Goal: Task Accomplishment & Management: Manage account settings

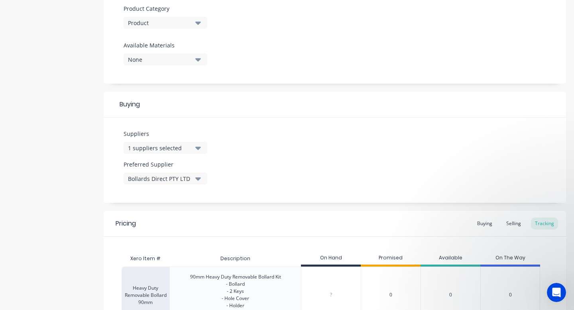
type textarea "x"
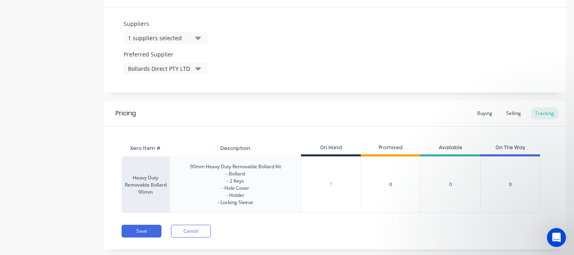
scroll to position [393, 0]
click at [330, 184] on input "0" at bounding box center [330, 184] width 59 height 7
type input "460"
type textarea "x"
type input "0"
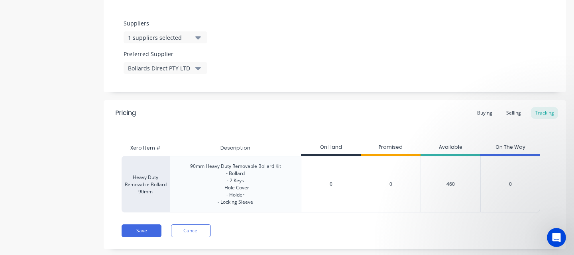
type textarea "x"
type input "46"
type textarea "x"
type input "46"
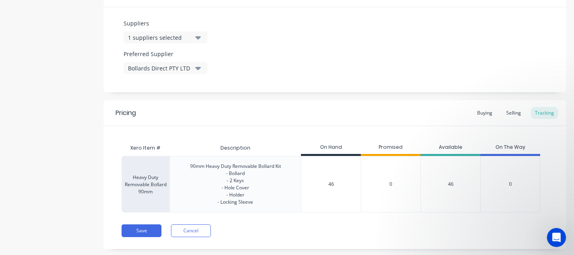
click at [362, 113] on div "Pricing Buying Selling Tracking" at bounding box center [335, 113] width 462 height 26
click at [137, 231] on button "Save" at bounding box center [141, 231] width 40 height 13
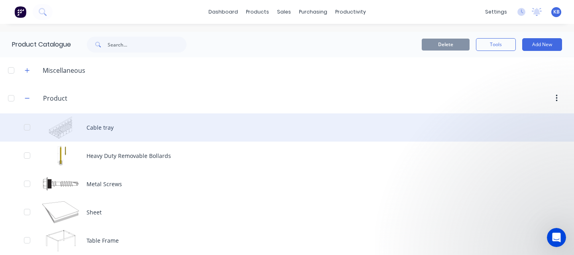
click at [93, 129] on div "Cable tray" at bounding box center [287, 128] width 574 height 28
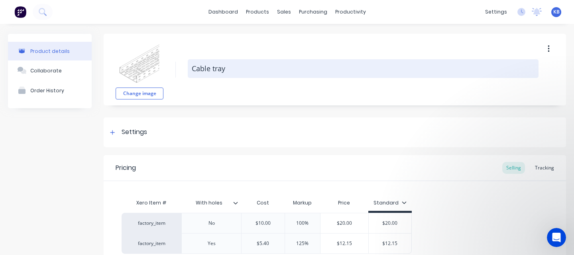
click at [208, 69] on textarea "Cable tray" at bounding box center [363, 68] width 350 height 19
click at [232, 67] on textarea "Cable tray" at bounding box center [363, 68] width 350 height 19
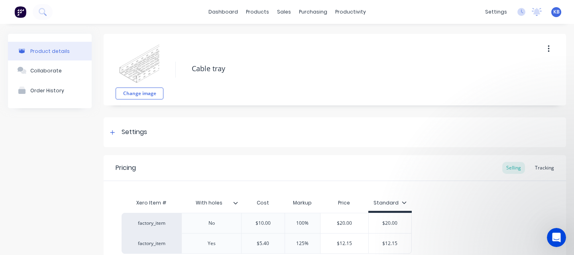
drag, startPoint x: 232, startPoint y: 67, endPoint x: 186, endPoint y: 61, distance: 45.8
click at [186, 61] on div "Change image Cable tray" at bounding box center [335, 70] width 462 height 72
type textarea "x"
type textarea "S"
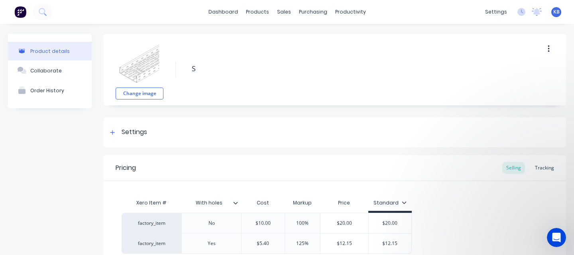
type textarea "x"
type textarea "St"
type textarea "x"
type textarea "Sta"
type textarea "x"
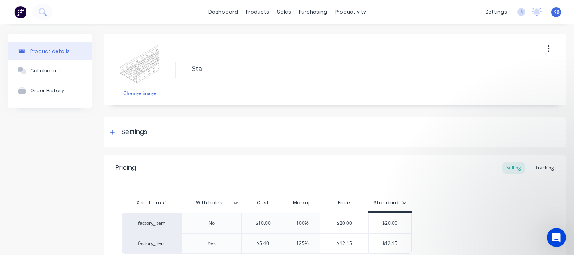
type textarea "[PERSON_NAME]"
type textarea "x"
type textarea "Stand"
type textarea "x"
type textarea "Standa"
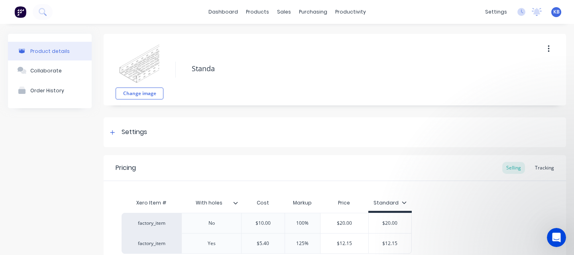
type textarea "x"
type textarea "Standar"
type textarea "x"
type textarea "Standard"
type textarea "x"
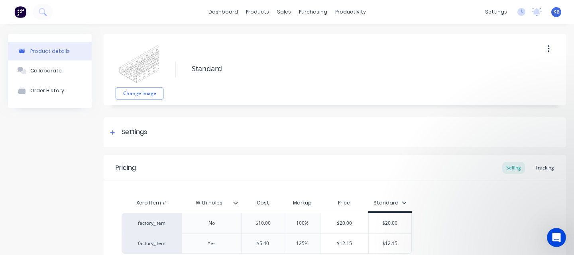
type textarea "Standard"
type textarea "x"
type textarea "Standard"
type textarea "x"
type textarea "Standar"
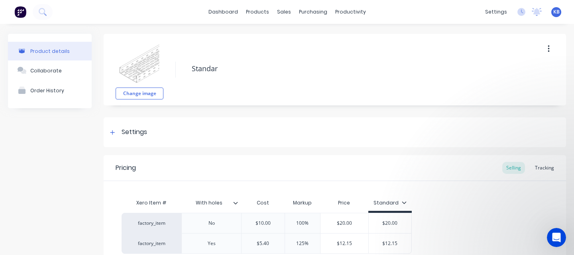
type textarea "x"
type textarea "Standa"
type textarea "x"
type textarea "Stand"
type textarea "x"
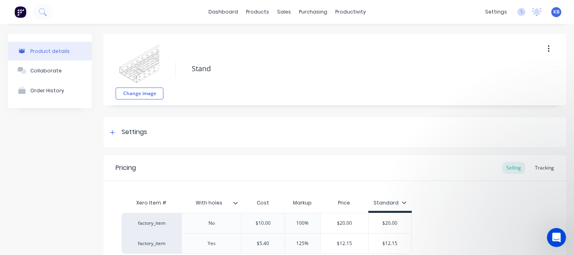
type textarea "[PERSON_NAME]"
type textarea "x"
type textarea "Sta"
type textarea "x"
type textarea "St"
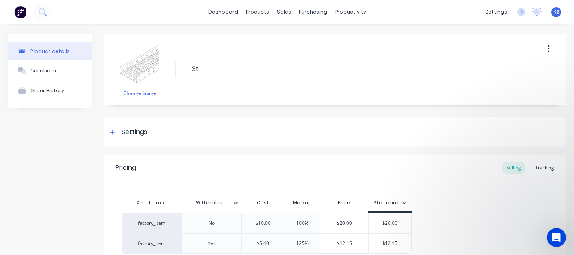
type textarea "x"
type textarea "S"
type textarea "x"
type textarea "S"
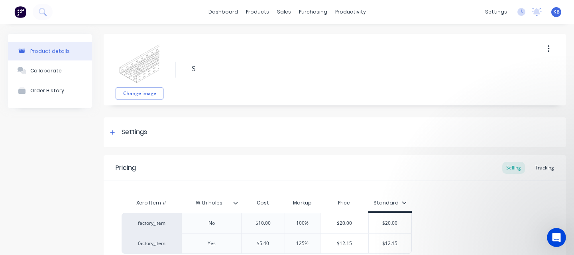
type textarea "x"
type textarea "St"
type textarea "x"
type textarea "Sta"
type textarea "x"
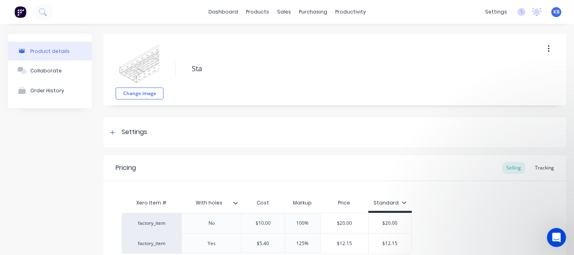
type textarea "[PERSON_NAME]"
type textarea "x"
type textarea "Stand"
type textarea "x"
type textarea "Standa"
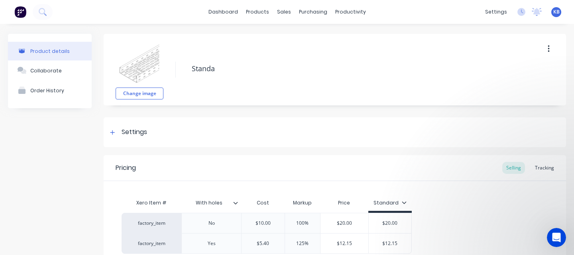
type textarea "x"
type textarea "Standar"
type textarea "x"
type textarea "Standard"
type textarea "x"
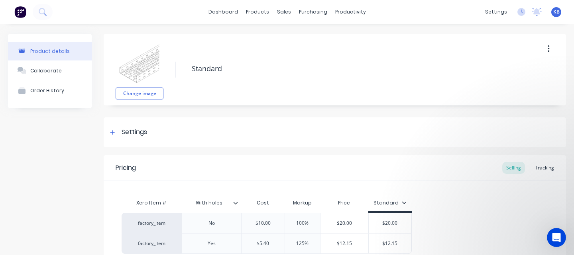
scroll to position [78, 0]
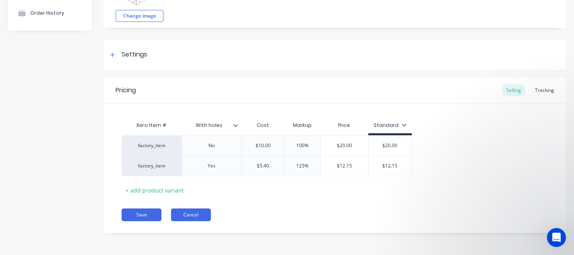
type textarea "Standard"
type textarea "x"
type textarea "Standard"
click at [199, 219] on button "Cancel" at bounding box center [191, 215] width 40 height 13
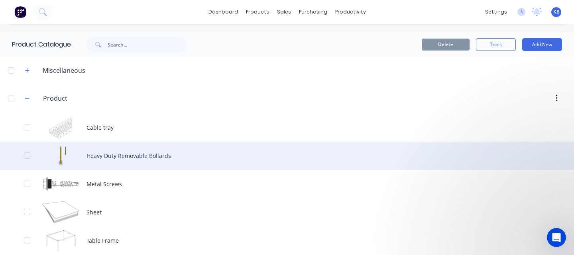
click at [168, 158] on div "Heavy Duty Removable Bollards" at bounding box center [287, 156] width 574 height 28
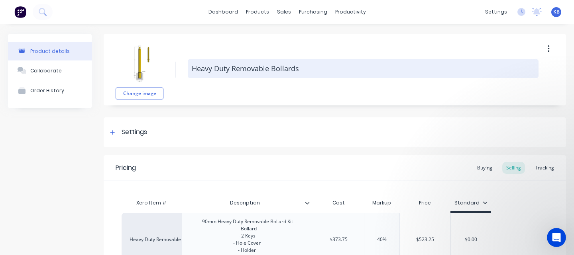
click at [192, 69] on textarea "Heavy Duty Removable Bollards" at bounding box center [363, 68] width 350 height 19
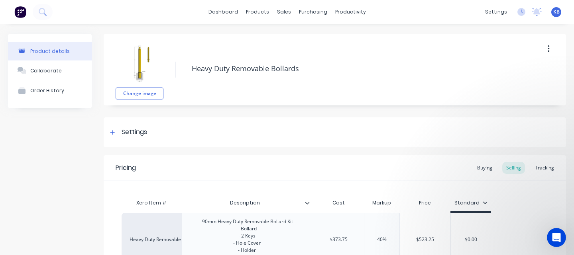
type textarea "x"
type textarea "9Heavy Duty Removable Bollards"
type textarea "x"
type textarea "90Heavy Duty Removable Bollards"
type textarea "x"
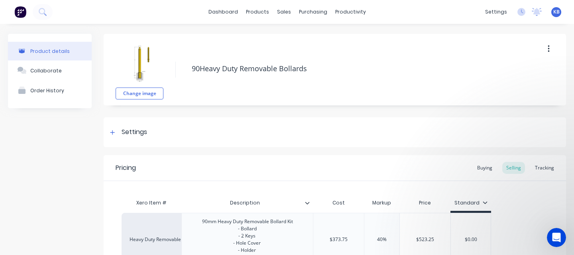
type textarea "90mHeavy Duty Removable Bollards"
type textarea "x"
type textarea "90mmHeavy Duty Removable Bollards"
type textarea "x"
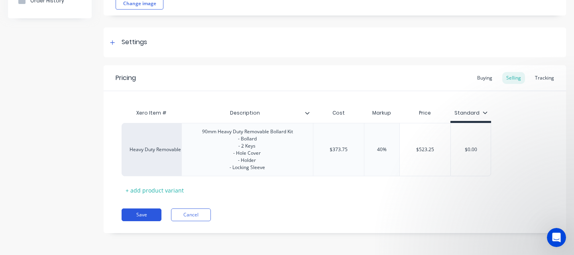
type textarea "90mm Heavy Duty Removable Bollards"
type textarea "x"
type textarea "90mm Heavy Duty Removable Bollards"
click at [148, 213] on button "Save" at bounding box center [141, 215] width 40 height 13
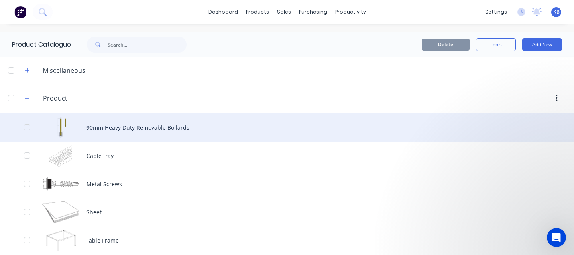
click at [128, 132] on div "90mm Heavy Duty Removable Bollards" at bounding box center [287, 128] width 574 height 28
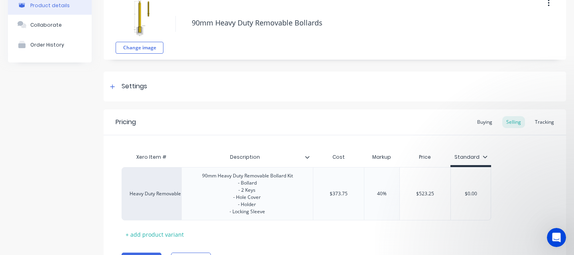
scroll to position [90, 0]
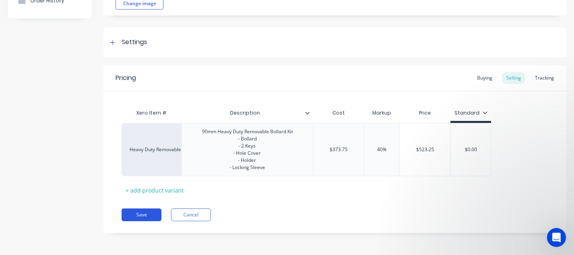
click at [147, 217] on button "Save" at bounding box center [141, 215] width 40 height 13
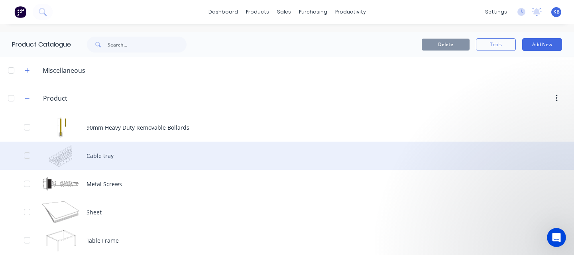
click at [120, 161] on div "Cable tray" at bounding box center [287, 156] width 574 height 28
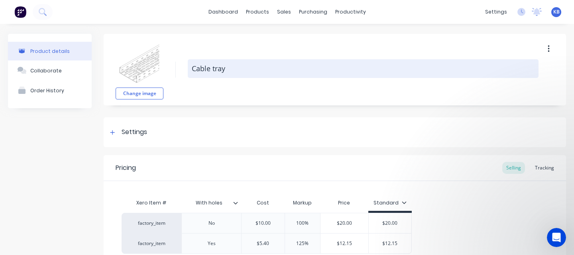
click at [206, 68] on textarea "Cable tray" at bounding box center [363, 68] width 350 height 19
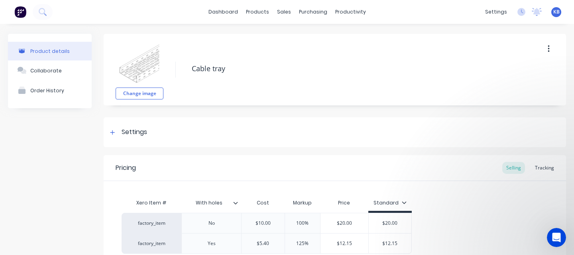
drag, startPoint x: 234, startPoint y: 68, endPoint x: 173, endPoint y: 67, distance: 61.0
click at [173, 67] on div "Change image Cable tray" at bounding box center [335, 70] width 462 height 72
type textarea "x"
type textarea "9"
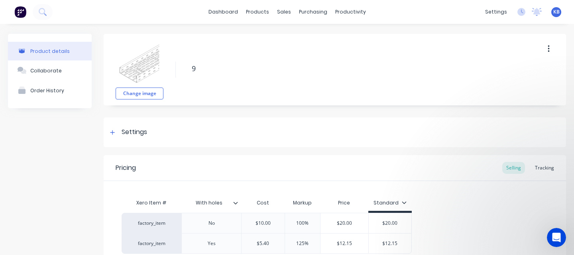
type textarea "x"
type textarea "90"
type textarea "x"
type textarea "90m"
type textarea "x"
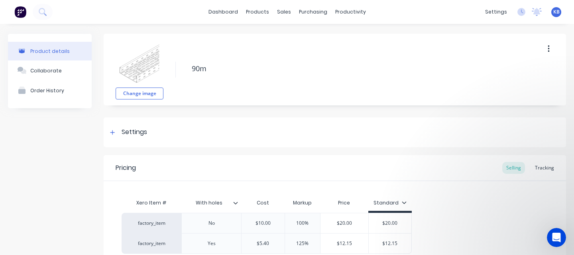
type textarea "90mm"
type textarea "x"
type textarea "90mm"
type textarea "x"
type textarea "90mm S"
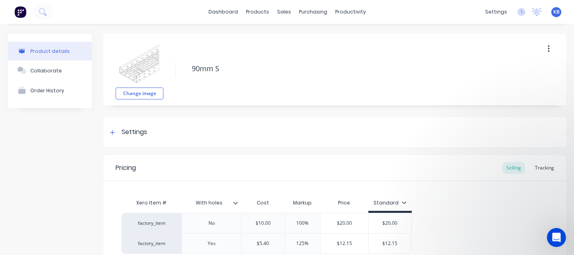
type textarea "x"
type textarea "90mm St"
type textarea "x"
type textarea "90mm Sta"
type textarea "x"
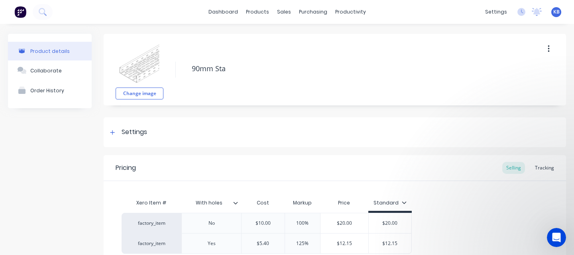
type textarea "90mm [PERSON_NAME]"
type textarea "x"
type textarea "90mm Stand"
type textarea "x"
type textarea "90mm Standa"
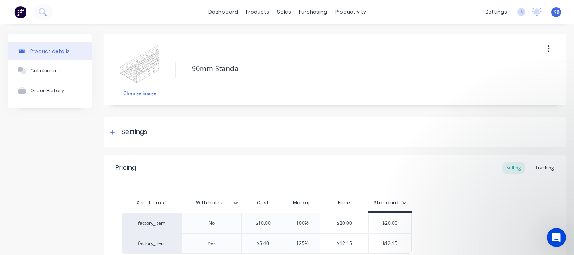
type textarea "x"
type textarea "90mm Standar"
type textarea "x"
type textarea "90mm Standard"
type textarea "x"
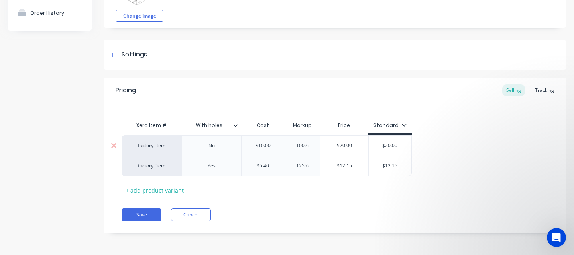
scroll to position [77, 0]
type textarea "90mm Standard"
type textarea "x"
type textarea "90mm Standard"
click at [184, 211] on button "Cancel" at bounding box center [191, 215] width 40 height 13
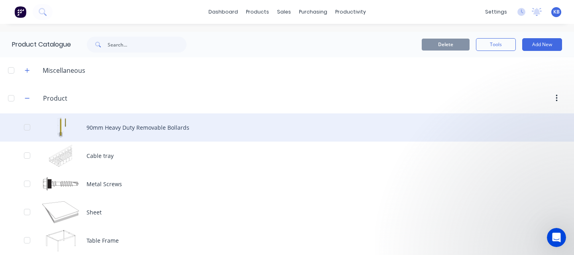
click at [162, 127] on div "90mm Heavy Duty Removable Bollards" at bounding box center [287, 128] width 574 height 28
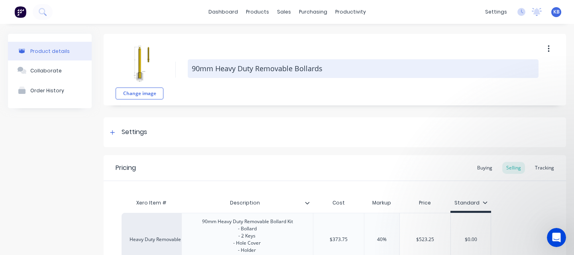
click at [213, 69] on textarea "90mm Heavy Duty Removable Bollards" at bounding box center [363, 68] width 350 height 19
drag, startPoint x: 252, startPoint y: 69, endPoint x: 215, endPoint y: 68, distance: 37.5
click at [215, 68] on textarea "90mm Heavy Duty Removable Bollards" at bounding box center [363, 68] width 350 height 19
type textarea "x"
type textarea "90mm Removable Bollards"
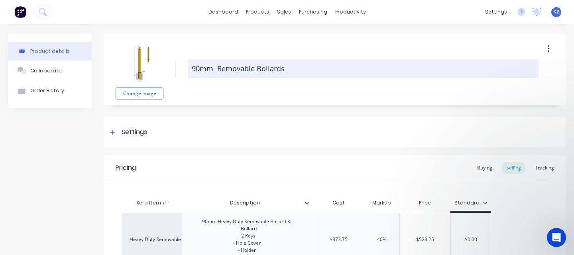
type textarea "x"
type textarea "90mm H Removable Bollards"
type textarea "x"
type textarea "90mm HD Removable Bollards"
type textarea "x"
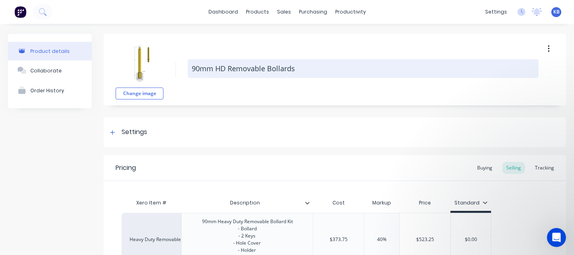
type textarea "90mm H Removable Bollards"
type textarea "x"
type textarea "90mm Removable Bollards"
type textarea "x"
type textarea "90mm Removable Bollards"
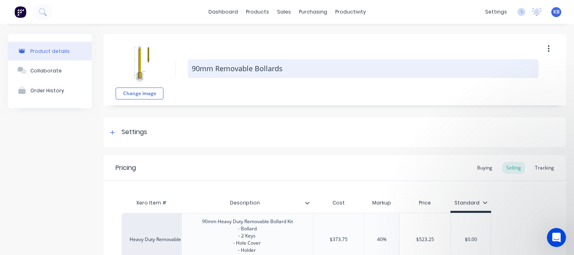
type textarea "x"
type textarea "90m Removable Bollards"
type textarea "x"
type textarea "90 Removable Bollards"
type textarea "x"
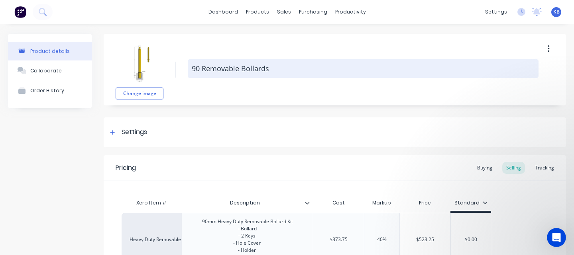
type textarea "9 Removable Bollards"
type textarea "x"
type textarea "Removable Bollards"
type textarea "x"
type textarea "H Removable Bollards"
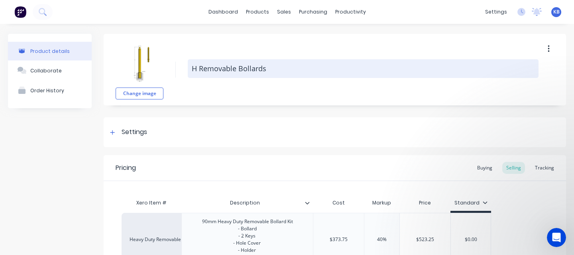
type textarea "x"
type textarea "HD Removable Bollards"
type textarea "x"
type textarea "HD9 Removable Bollards"
type textarea "x"
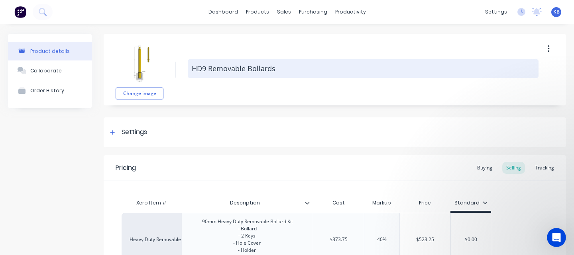
type textarea "HD90 Removable Bollards"
type textarea "x"
type textarea "HD90 Removable Bollards"
type textarea "x"
type textarea "HD90 Removable Bollards"
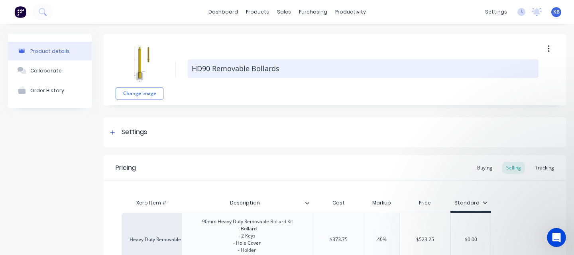
type textarea "x"
type textarea "HD90 Removable Bollards"
type textarea "x"
type textarea "HD90 Removable Bollards"
type textarea "x"
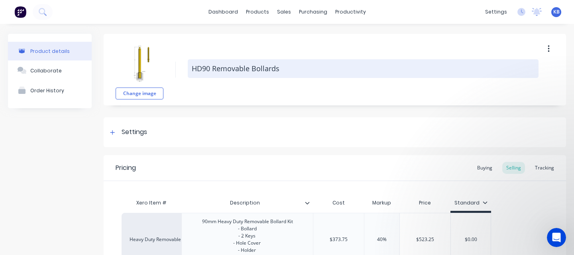
type textarea "HD90- Removable Bollards"
type textarea "x"
type textarea "HD90- Removable Bollards"
type textarea "x"
type textarea "HD90- Removable Bollards"
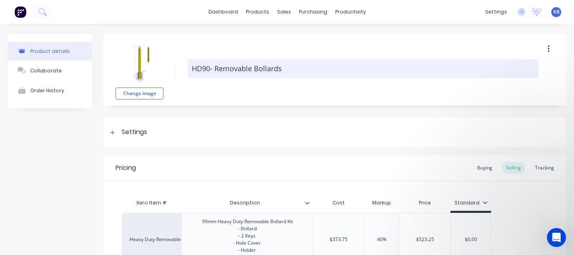
type textarea "x"
type textarea "HD90 Removable Bollards"
type textarea "x"
type textarea "HD90 Removable Bollards"
type textarea "x"
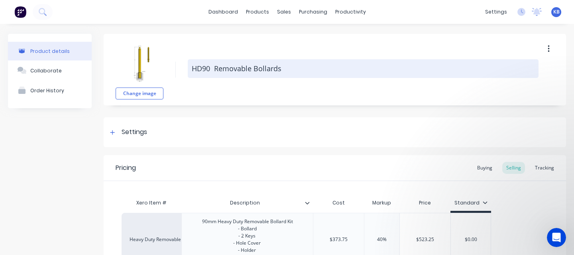
type textarea "HD90 Y Removable Bollards"
type textarea "x"
type textarea "HD90 Removable Bollards"
type textarea "x"
type textarea "HD90 Removable Bollards"
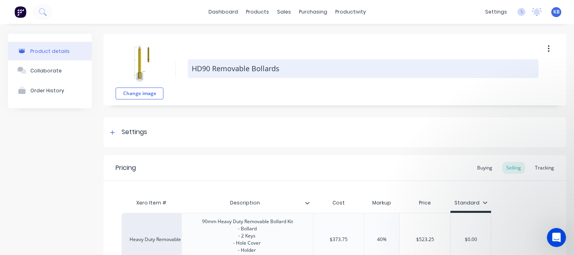
type textarea "x"
type textarea "HD90- Removable Bollards"
type textarea "x"
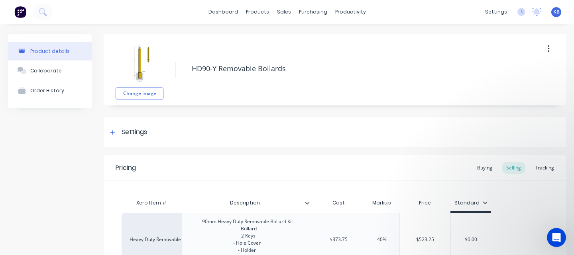
type textarea "HD90-Y Removable Bollards"
type textarea "x"
type textarea "HD90-Y Removable Bollards"
click at [233, 98] on div "Change image HD90-Y Removable Bollards" at bounding box center [335, 70] width 462 height 72
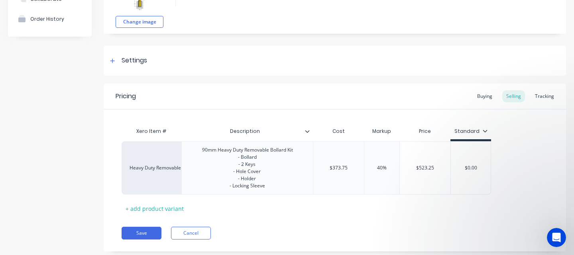
scroll to position [90, 0]
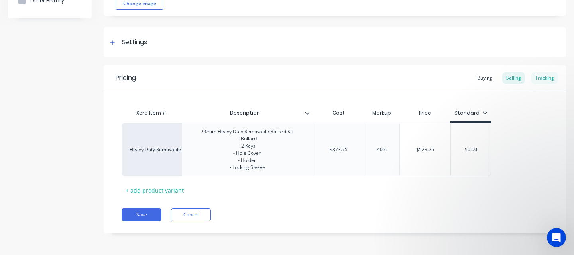
click at [362, 78] on div "Tracking" at bounding box center [544, 78] width 27 height 12
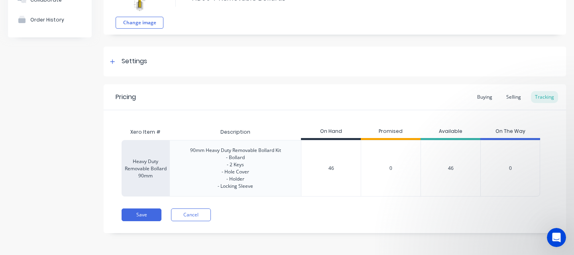
click at [333, 168] on input "46" at bounding box center [330, 168] width 59 height 7
type input "4"
type textarea "x"
type input "2"
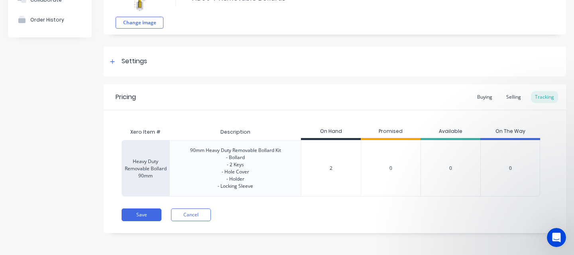
type textarea "x"
type input "20"
type textarea "x"
type input "20"
click at [362, 214] on div "Save Cancel" at bounding box center [343, 215] width 444 height 13
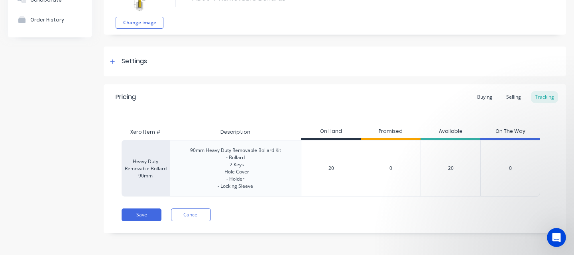
scroll to position [0, 0]
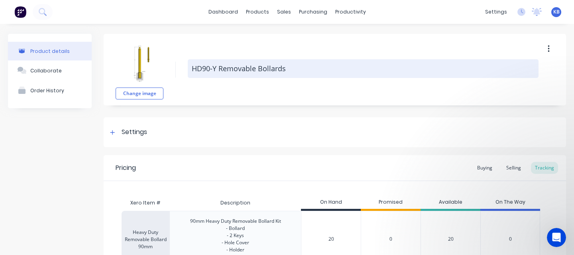
click at [217, 69] on textarea "HD90-Y Removable Bollards" at bounding box center [363, 68] width 350 height 19
type textarea "x"
type textarea "HD90-YE Removable Bollards"
type textarea "x"
type textarea "HD90-YEL Removable Bollards"
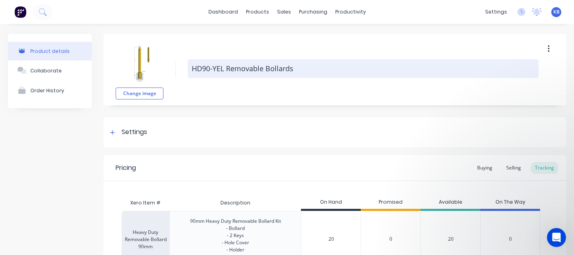
type textarea "x"
type textarea "HD90-YELL Removable Bollards"
type textarea "x"
type textarea "HD90-YELLO Removable Bollards"
type textarea "x"
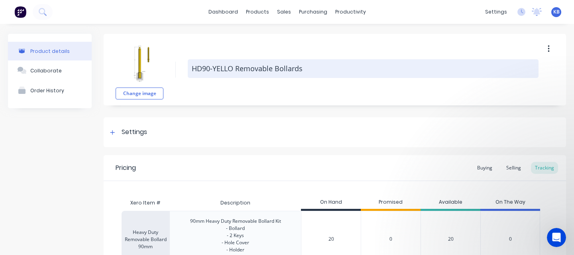
type textarea "HD90-YELLOW Removable Bollards"
click at [318, 71] on textarea "HD90-YELLOW Removable Bollards" at bounding box center [363, 68] width 350 height 19
type textarea "x"
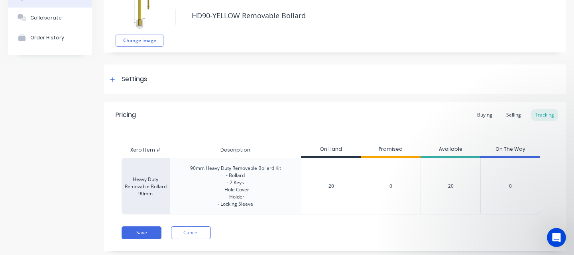
scroll to position [71, 0]
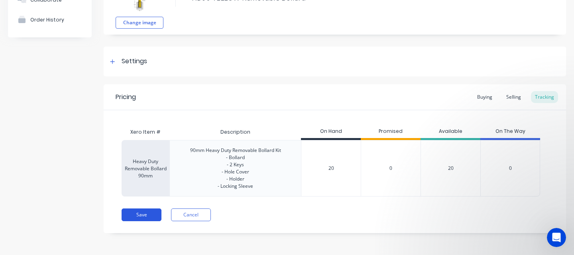
type textarea "HD90-YELLOW Removable Bollard"
type textarea "x"
type textarea "HD90-YELLOW Removable Bollard"
click at [140, 215] on button "Save" at bounding box center [141, 215] width 40 height 13
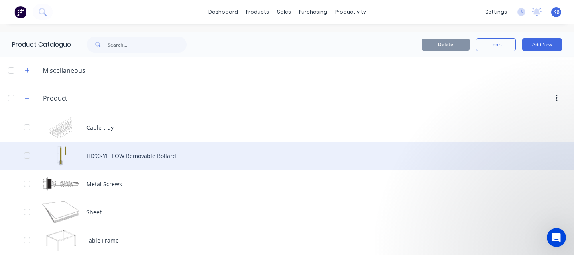
click at [143, 160] on div "HD90-YELLOW Removable Bollard" at bounding box center [287, 156] width 574 height 28
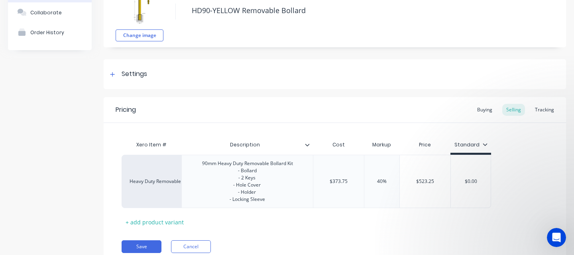
scroll to position [59, 0]
click at [267, 201] on div "90mm Heavy Duty Removable Bollard Kit - Bollard - 2 Keys - Hole Cover - Holder …" at bounding box center [248, 181] width 104 height 46
click at [265, 186] on div "90mm Heavy Duty Removable Bollard Kit - Bollard - 2 Keys - Hole Cover - Holder …" at bounding box center [248, 181] width 104 height 46
click at [362, 109] on div "Buying" at bounding box center [484, 109] width 23 height 12
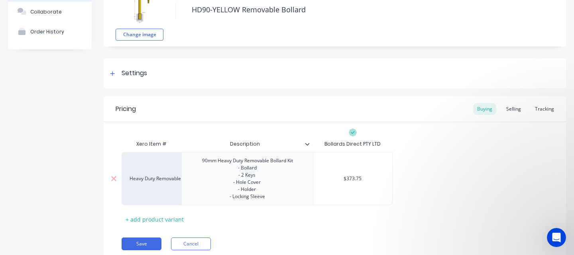
click at [260, 200] on div "90mm Heavy Duty Removable Bollard Kit - Bollard - 2 Keys - Hole Cover - Holder …" at bounding box center [248, 179] width 104 height 46
click at [362, 217] on div "Xero Item # Description Bollards Direct PTY LTD Heavy Duty Removable Bollard 90…" at bounding box center [334, 181] width 426 height 90
click at [145, 243] on button "Save" at bounding box center [141, 244] width 40 height 13
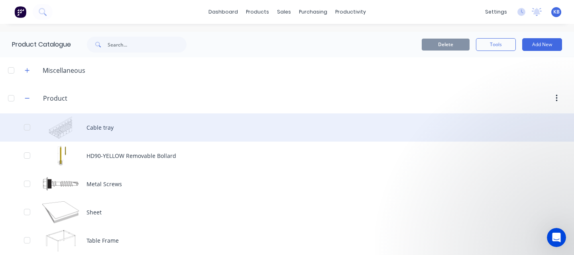
click at [144, 133] on div "Cable tray" at bounding box center [287, 128] width 574 height 28
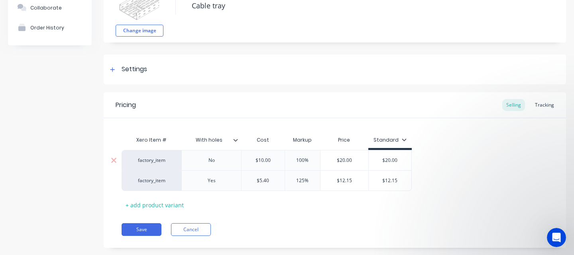
scroll to position [63, 0]
click at [147, 29] on button "Change image" at bounding box center [139, 30] width 48 height 12
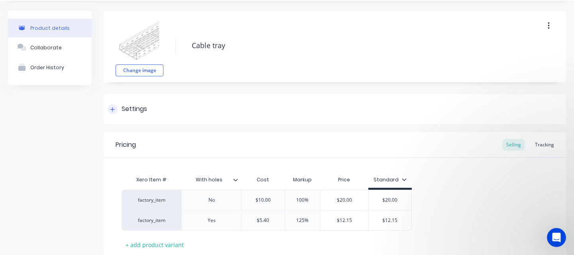
scroll to position [23, 0]
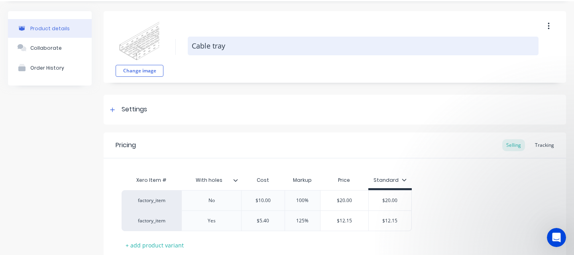
click at [226, 47] on textarea "Cable tray" at bounding box center [363, 46] width 350 height 19
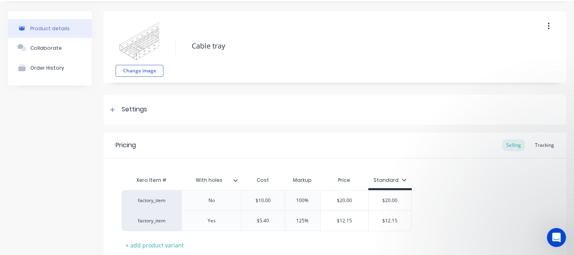
drag, startPoint x: 226, startPoint y: 47, endPoint x: 176, endPoint y: 46, distance: 50.2
click at [176, 46] on div "Change image Cable tray" at bounding box center [335, 47] width 462 height 72
type textarea "x"
type textarea "H"
type textarea "x"
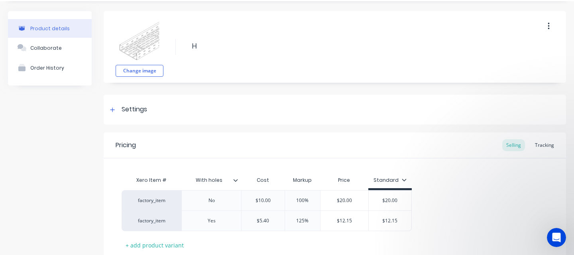
type textarea "HD"
type textarea "x"
type textarea "HD9"
type textarea "x"
click at [138, 113] on div "Settings" at bounding box center [133, 110] width 25 height 10
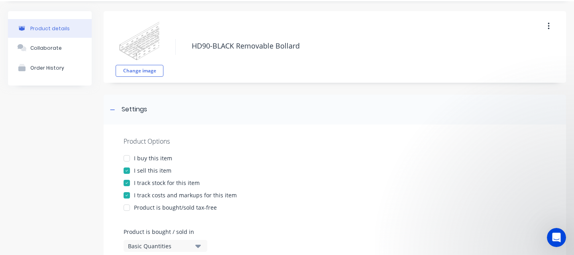
click at [164, 157] on div "I buy this item" at bounding box center [153, 158] width 38 height 8
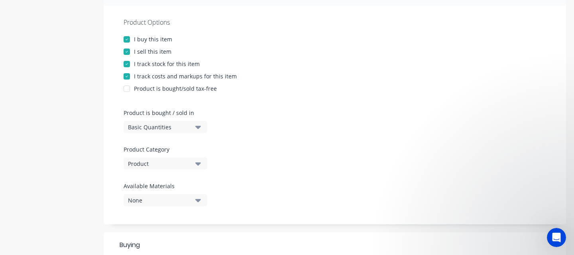
scroll to position [142, 0]
click at [200, 197] on icon "button" at bounding box center [198, 200] width 6 height 9
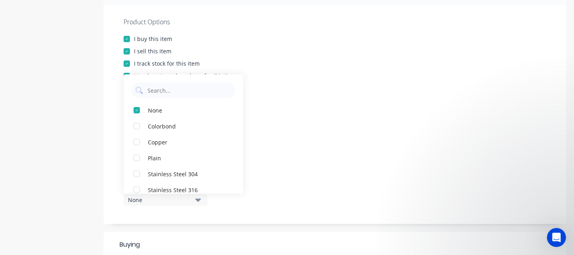
click at [263, 170] on div "Product Options I buy this item I sell this item I track stock for this item I …" at bounding box center [335, 114] width 462 height 219
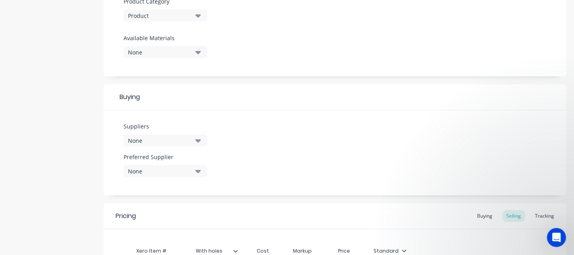
scroll to position [293, 0]
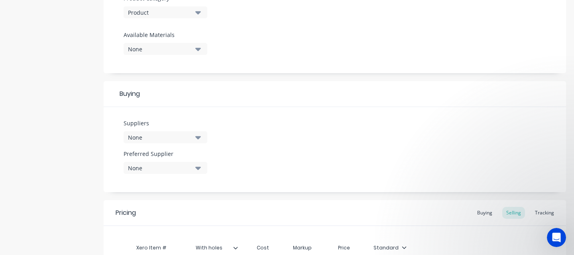
click at [198, 135] on icon "button" at bounding box center [198, 137] width 6 height 9
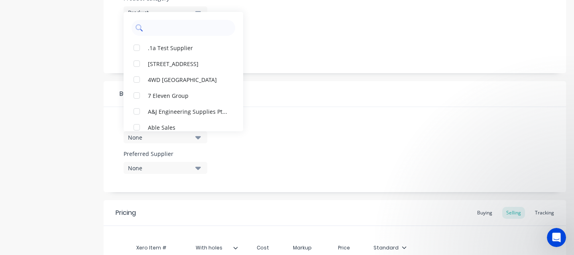
click at [176, 30] on input "text" at bounding box center [189, 28] width 84 height 16
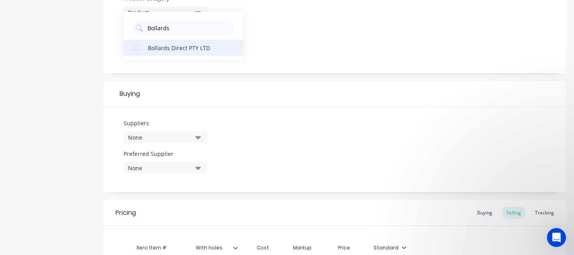
click at [179, 48] on div "Bollards Direct PTY LTD" at bounding box center [188, 47] width 80 height 8
click at [184, 110] on div "Suppliers 1 suppliers selected Bollards Bollards Direct PTY LTD Preferred Suppl…" at bounding box center [335, 149] width 462 height 85
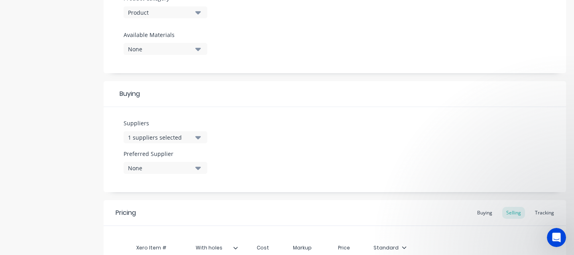
click at [199, 170] on icon "button" at bounding box center [198, 168] width 6 height 9
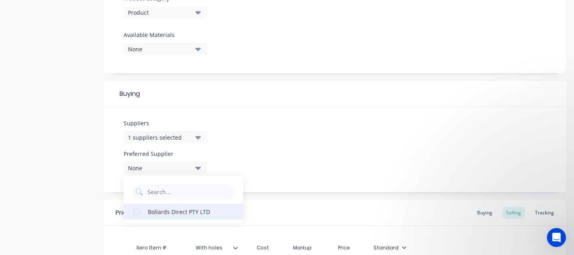
click at [199, 212] on div "Bollards Direct PTY LTD" at bounding box center [188, 212] width 80 height 8
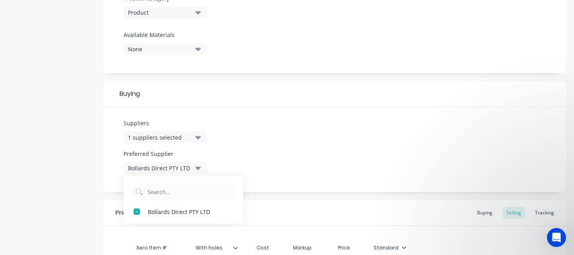
click at [276, 165] on div "Suppliers 1 suppliers selected Bollards Preferred Supplier Bollards Direct PTY …" at bounding box center [335, 149] width 462 height 85
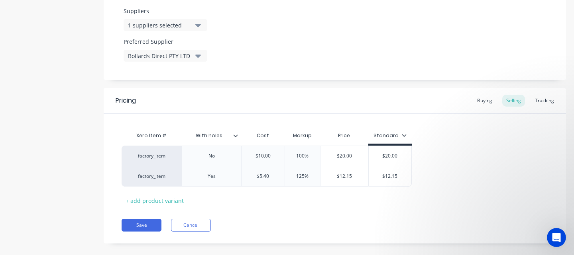
scroll to position [416, 0]
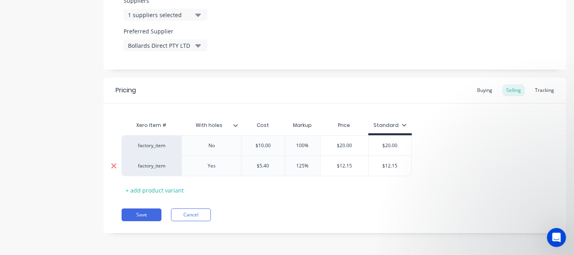
click at [111, 166] on icon at bounding box center [114, 166] width 6 height 8
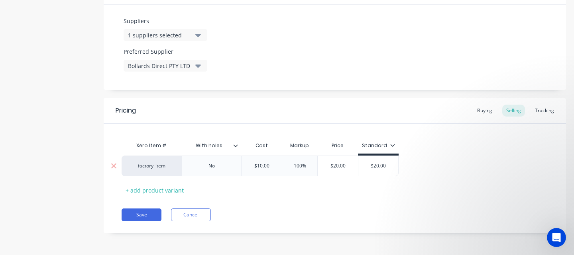
click at [155, 170] on div "factory_item" at bounding box center [151, 166] width 60 height 21
click at [162, 166] on div "factory_item" at bounding box center [151, 165] width 44 height 7
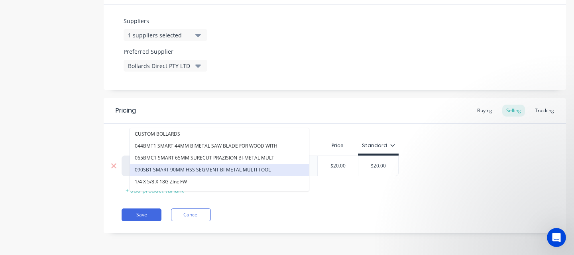
click at [162, 166] on button "090SB1 SMART 90MM HSS SEGMENT BI-METAL MULTI TOOL" at bounding box center [219, 170] width 179 height 12
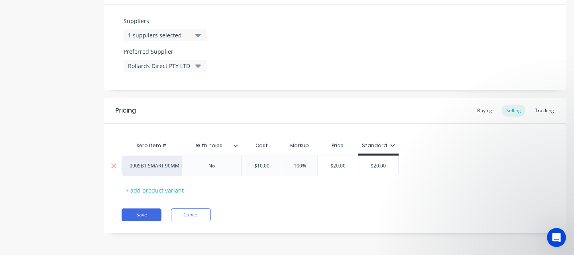
click at [162, 166] on div "090SB1 SMART 90MM HSS SEGMENT BI-METAL MULTI TOOL" at bounding box center [151, 165] width 44 height 7
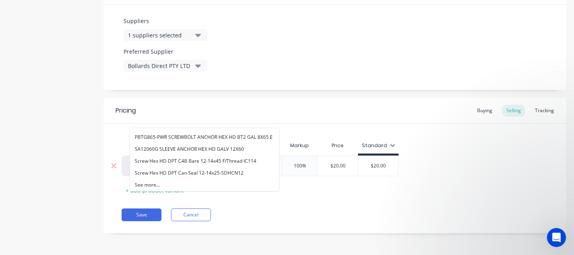
scroll to position [0, 0]
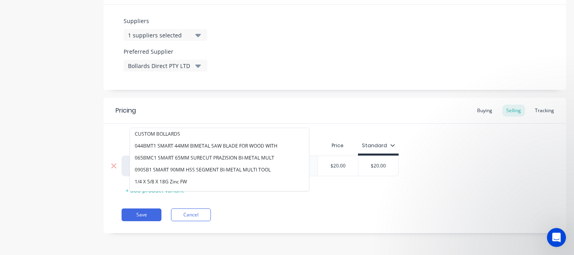
click at [275, 221] on div "Pricing Buying Selling Tracking Xero Item # With holes Cost Markup Price Standa…" at bounding box center [335, 165] width 462 height 135
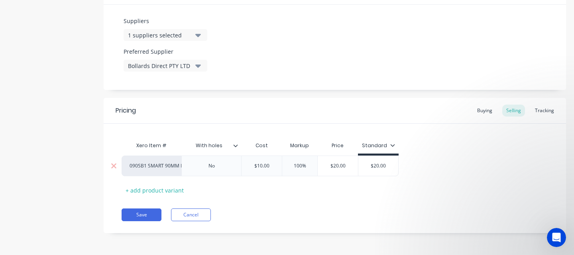
click at [163, 167] on div "090SB1 SMART 90MM HSS SEGMENT BI-METAL MULTI TOOL" at bounding box center [151, 165] width 44 height 7
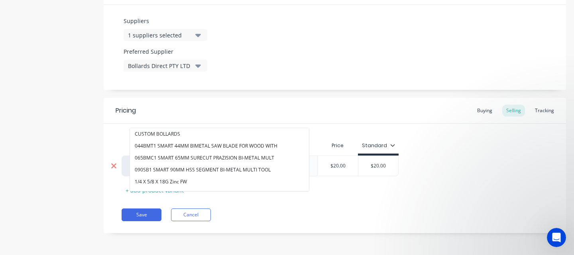
click at [113, 163] on icon at bounding box center [114, 166] width 6 height 8
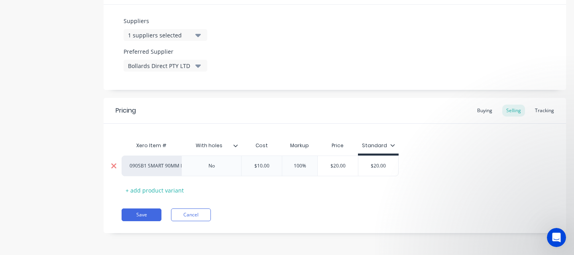
click at [113, 163] on icon at bounding box center [114, 166] width 6 height 8
click at [115, 164] on icon at bounding box center [113, 166] width 5 height 5
drag, startPoint x: 130, startPoint y: 167, endPoint x: 135, endPoint y: 169, distance: 5.2
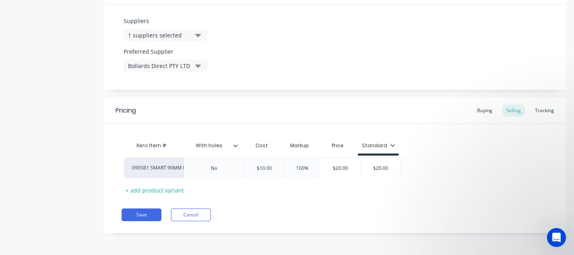
click at [135, 169] on div "090SB1 SMART 90MM HSS SEGMENT BI-METAL MULTI TOOL No $10.00 100% $20.00 $20.00" at bounding box center [334, 166] width 426 height 21
click at [173, 166] on div "090SB1 SMART 90MM HSS SEGMENT BI-METAL MULTI TOOL" at bounding box center [151, 165] width 44 height 7
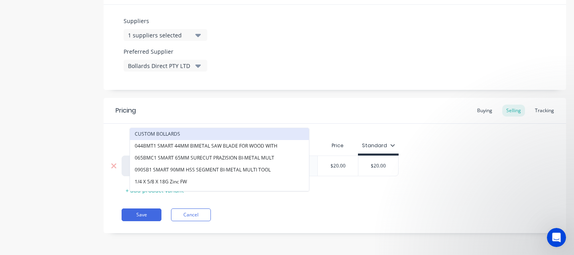
click at [183, 133] on button "CUSTOM BOLLARDS" at bounding box center [219, 134] width 179 height 12
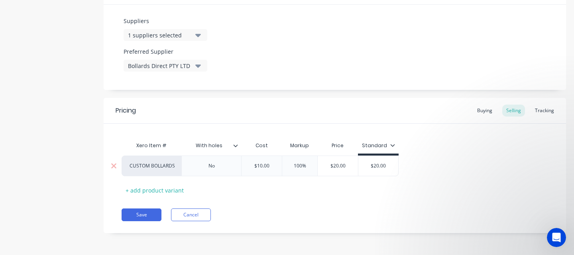
click at [166, 170] on div "CUSTOM BOLLARDS" at bounding box center [151, 166] width 60 height 21
click at [170, 167] on div "CUSTOM BOLLARDS" at bounding box center [151, 165] width 44 height 7
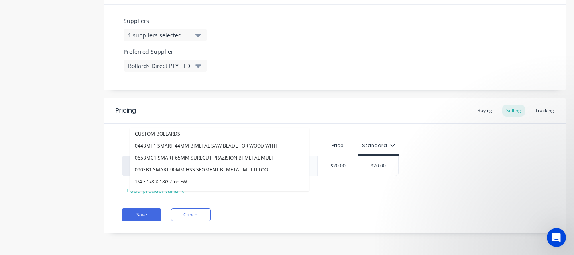
click at [222, 204] on div "Pricing Buying Selling Tracking Xero Item # With holes Cost Markup Price Standa…" at bounding box center [335, 165] width 462 height 135
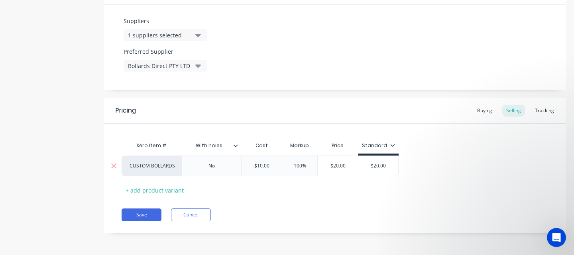
click at [173, 167] on div "CUSTOM BOLLARDS" at bounding box center [151, 165] width 44 height 7
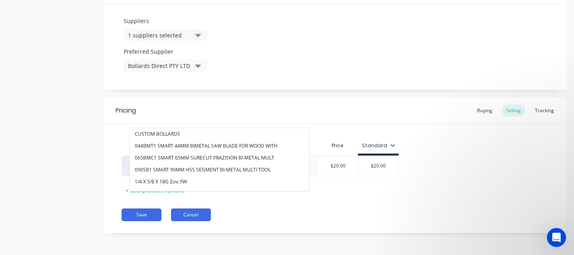
click at [199, 219] on button "Cancel" at bounding box center [191, 215] width 40 height 13
